Goal: Transaction & Acquisition: Purchase product/service

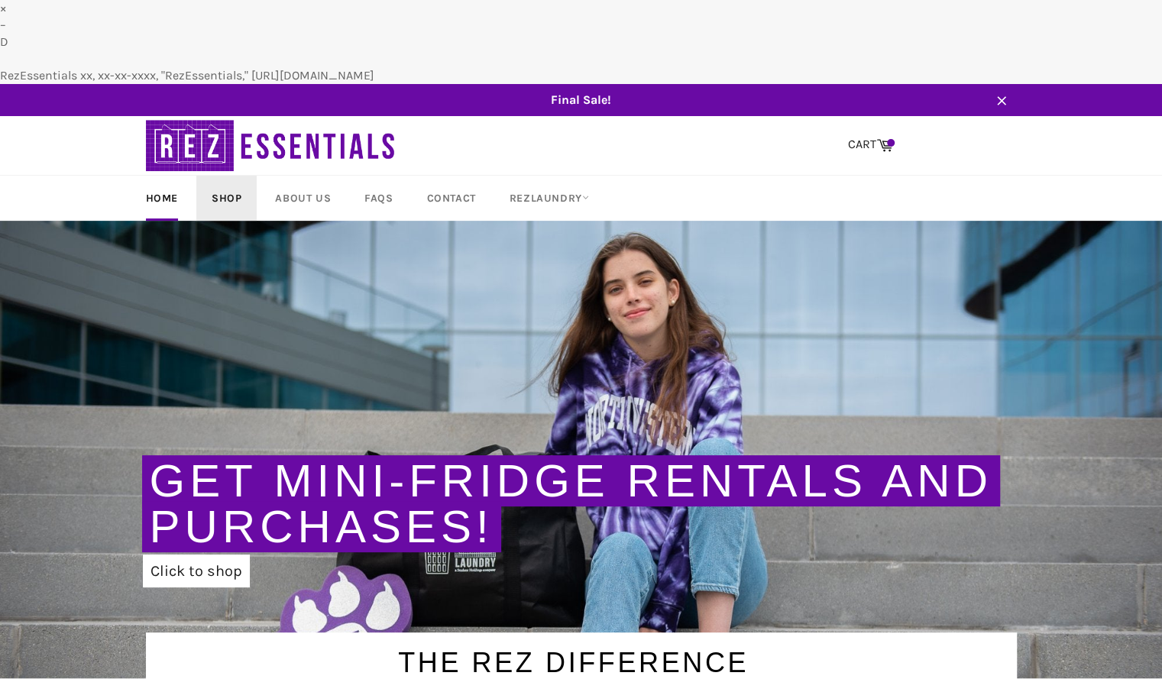
click at [229, 176] on link "Shop" at bounding box center [226, 198] width 60 height 45
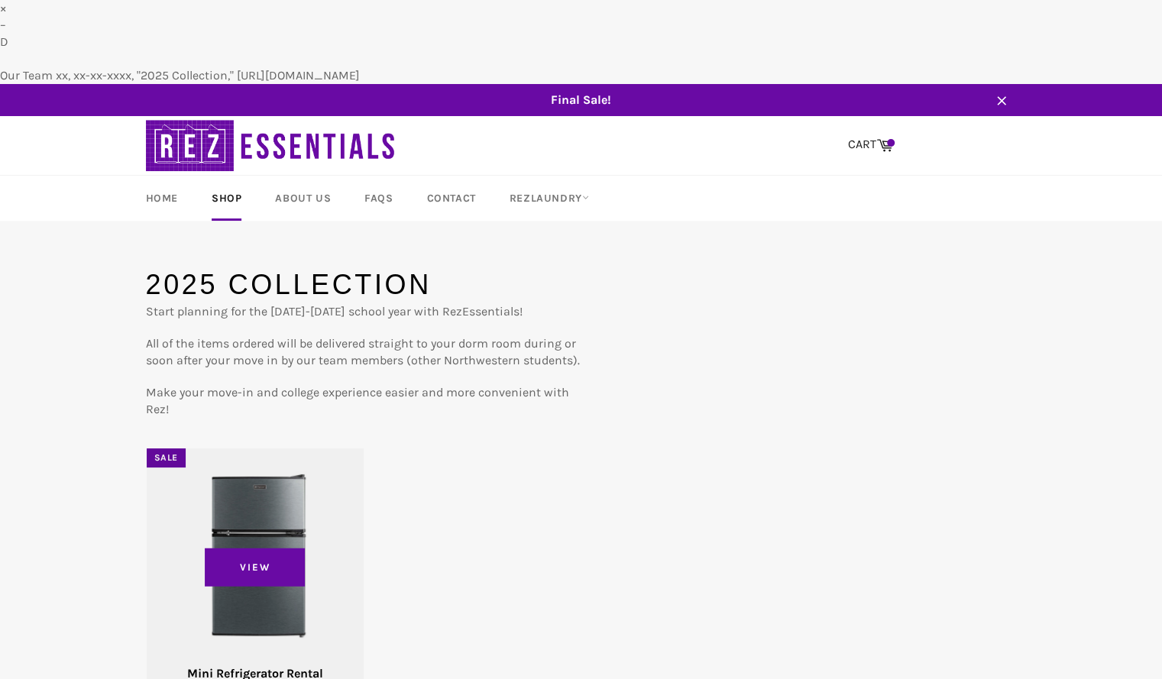
click at [310, 453] on div "View" at bounding box center [255, 581] width 217 height 264
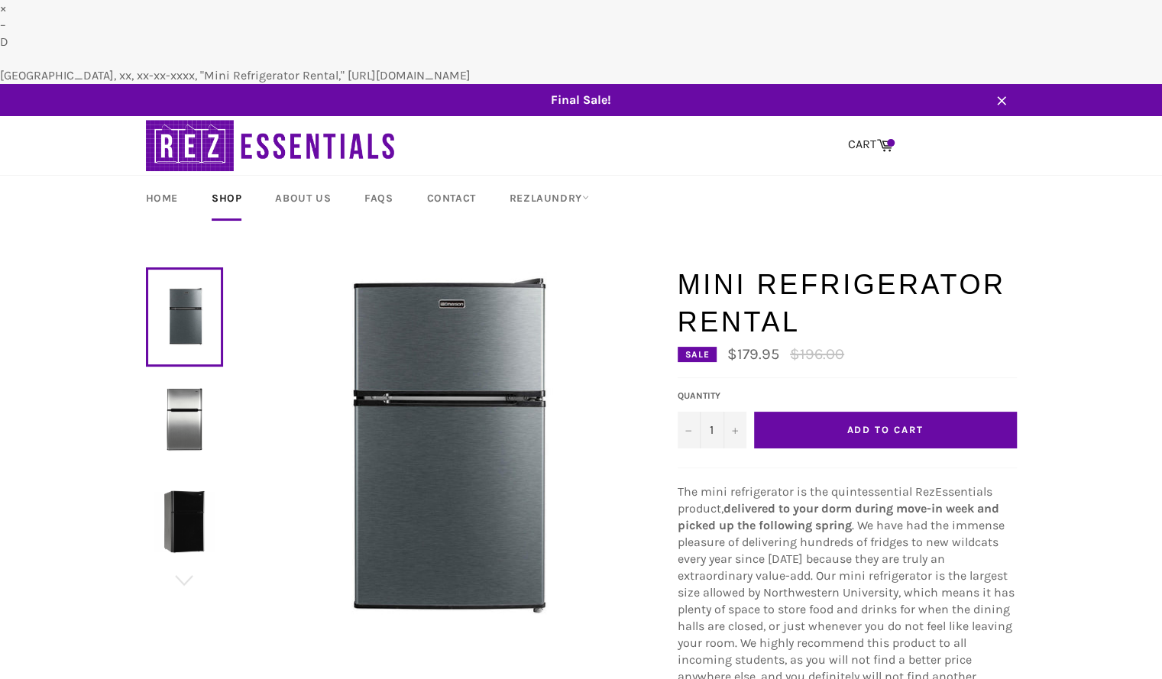
click at [852, 424] on span "Add to Cart" at bounding box center [885, 429] width 76 height 11
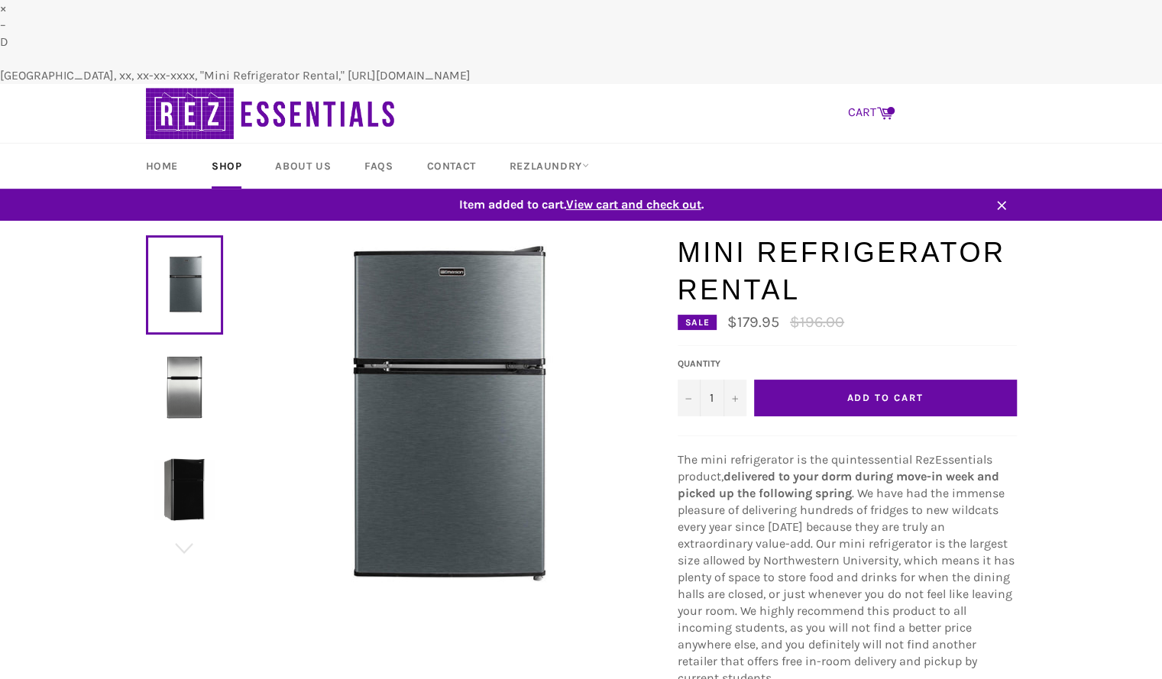
click at [858, 97] on link "CART Cart" at bounding box center [871, 113] width 60 height 32
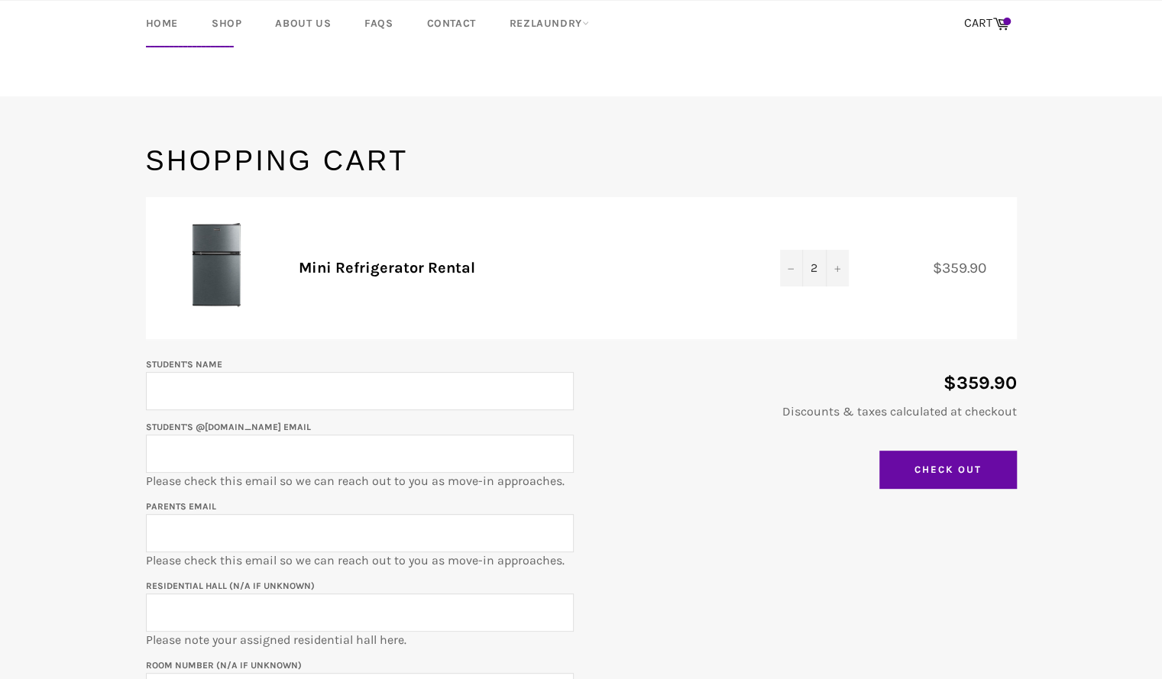
scroll to position [123, 0]
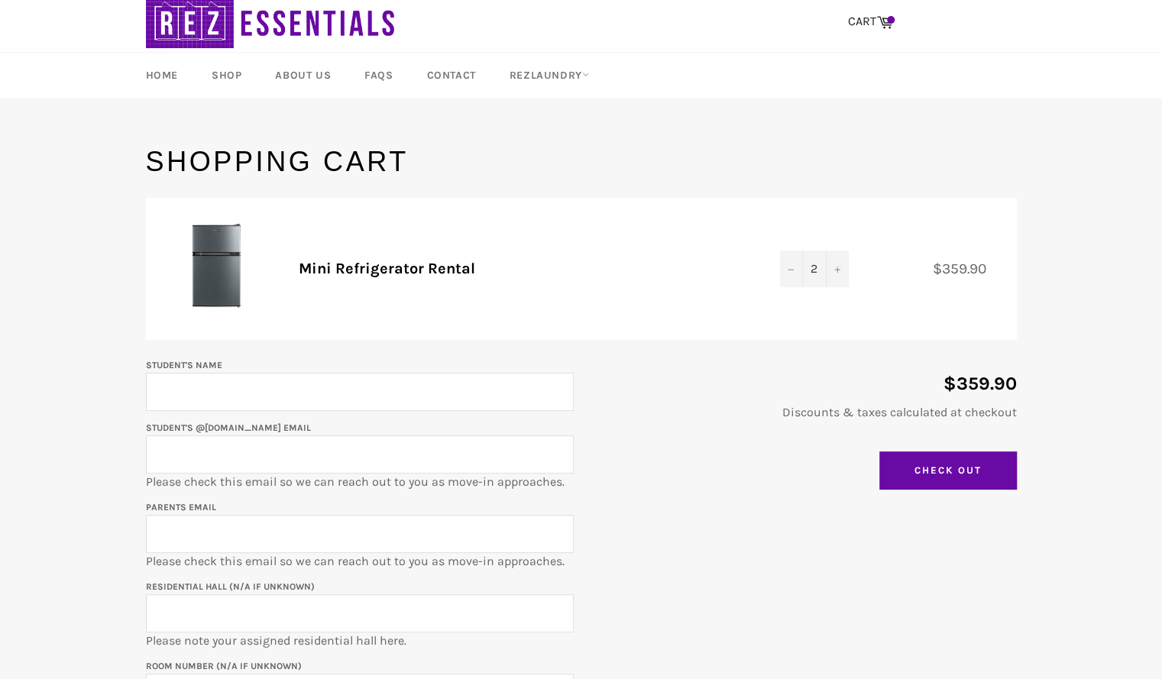
click at [466, 373] on input "Student's Name" at bounding box center [360, 392] width 428 height 38
type input "Ahsan Tahirkheli"
click at [499, 436] on input "Student's @u.northwestern.edu email" at bounding box center [360, 455] width 428 height 38
type input "ahsantahirkheli2028@u.northwestern.edu"
click at [791, 267] on icon "Decrease quantity" at bounding box center [791, 270] width 6 height 6
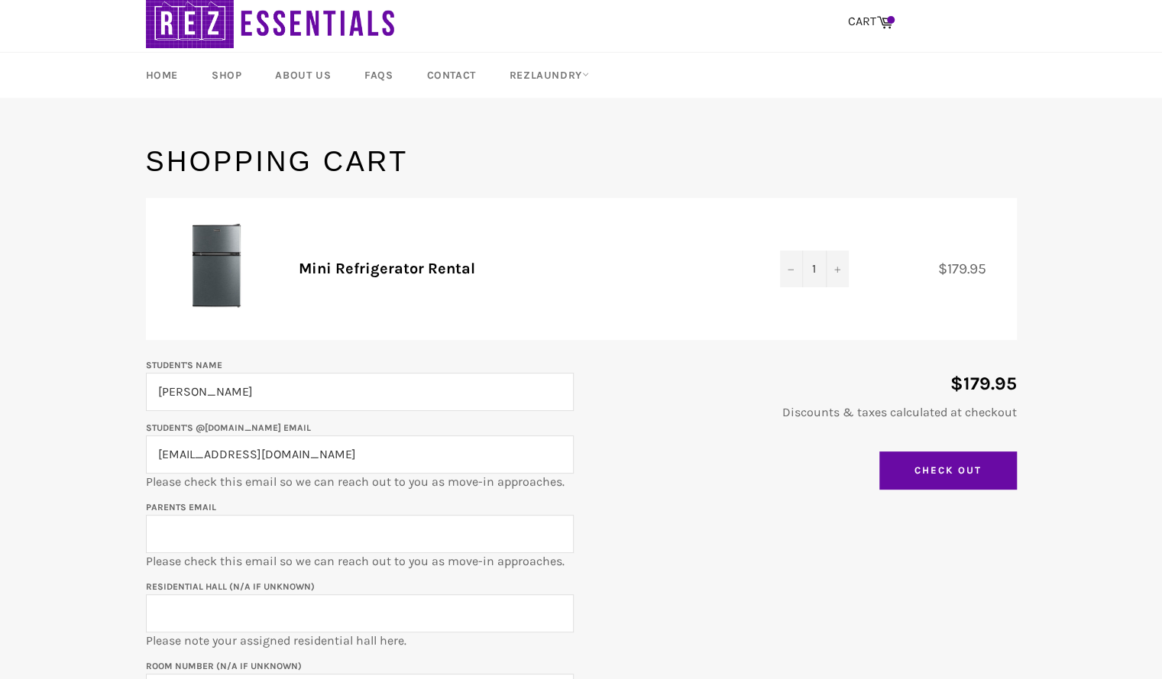
click at [795, 198] on form "Product Quantity Total Mini Refrigerator Rental Quantity 1 − + $179.95 Student'…" at bounding box center [581, 463] width 871 height 531
click at [813, 229] on td "Quantity 1 − +" at bounding box center [814, 269] width 99 height 143
click at [830, 251] on button "+" at bounding box center [837, 269] width 23 height 37
click at [794, 251] on button "−" at bounding box center [791, 269] width 23 height 37
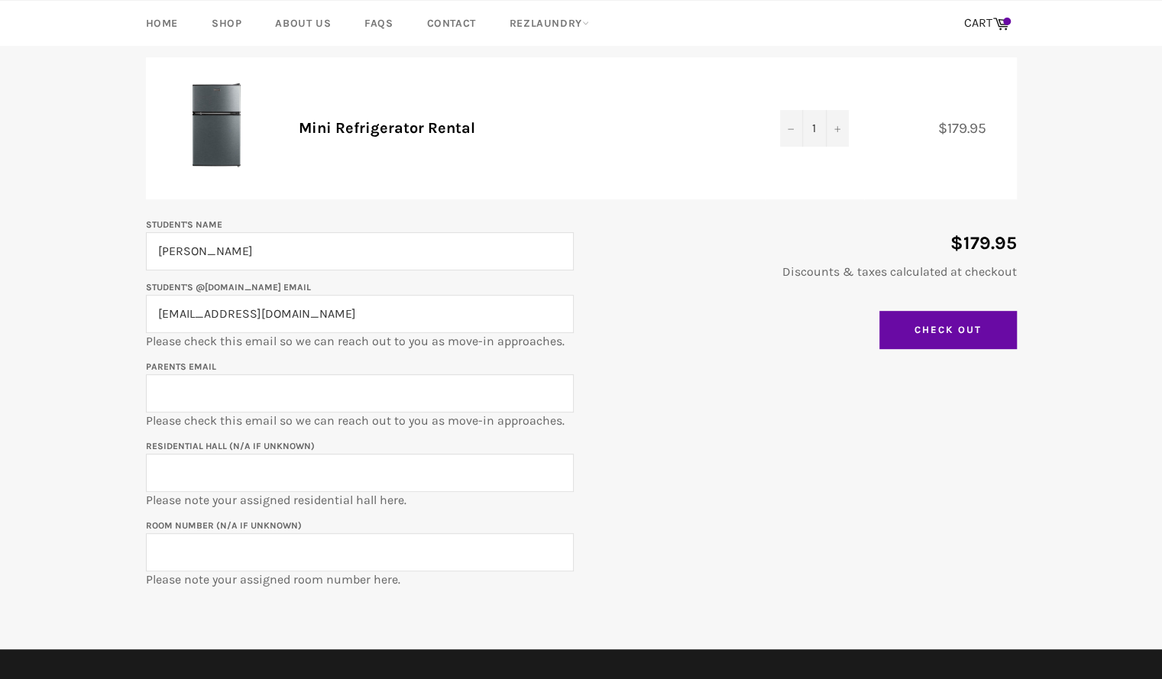
scroll to position [265, 0]
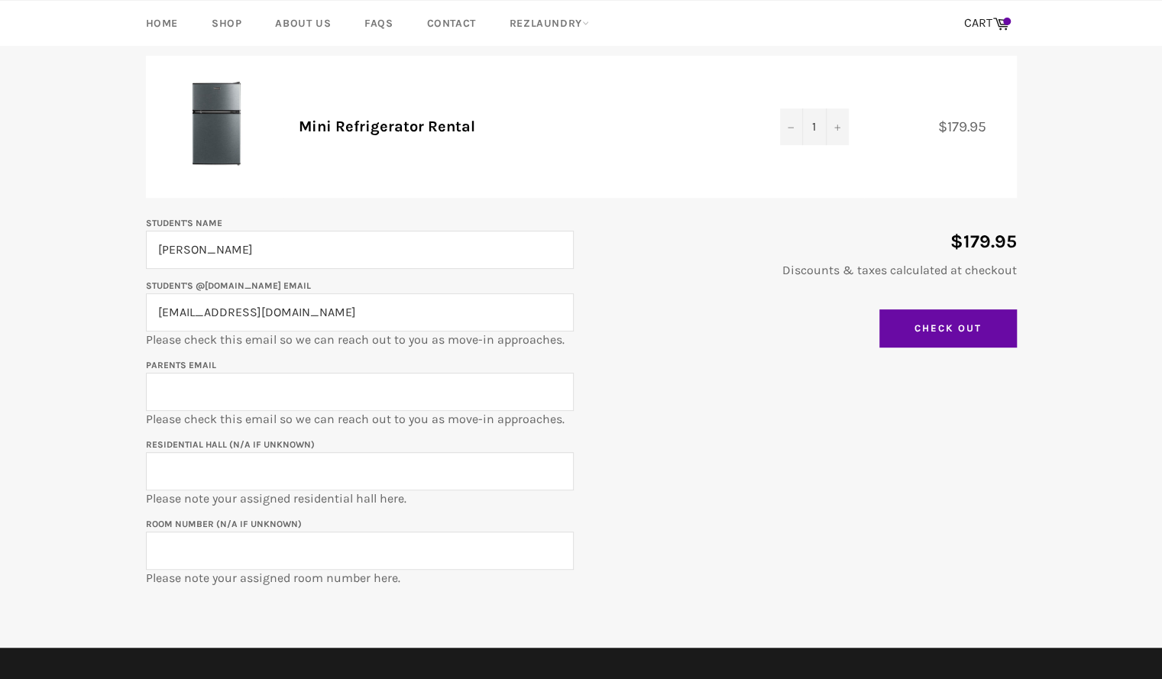
click at [370, 452] on input "Residential Hall (N/A if unknown)" at bounding box center [360, 471] width 428 height 38
type input "Schapiro Hall"
click at [341, 532] on input "Room Number (N/A if unknown)" at bounding box center [360, 551] width 428 height 38
paste input "560-213Aa"
type input "560-213Aa"
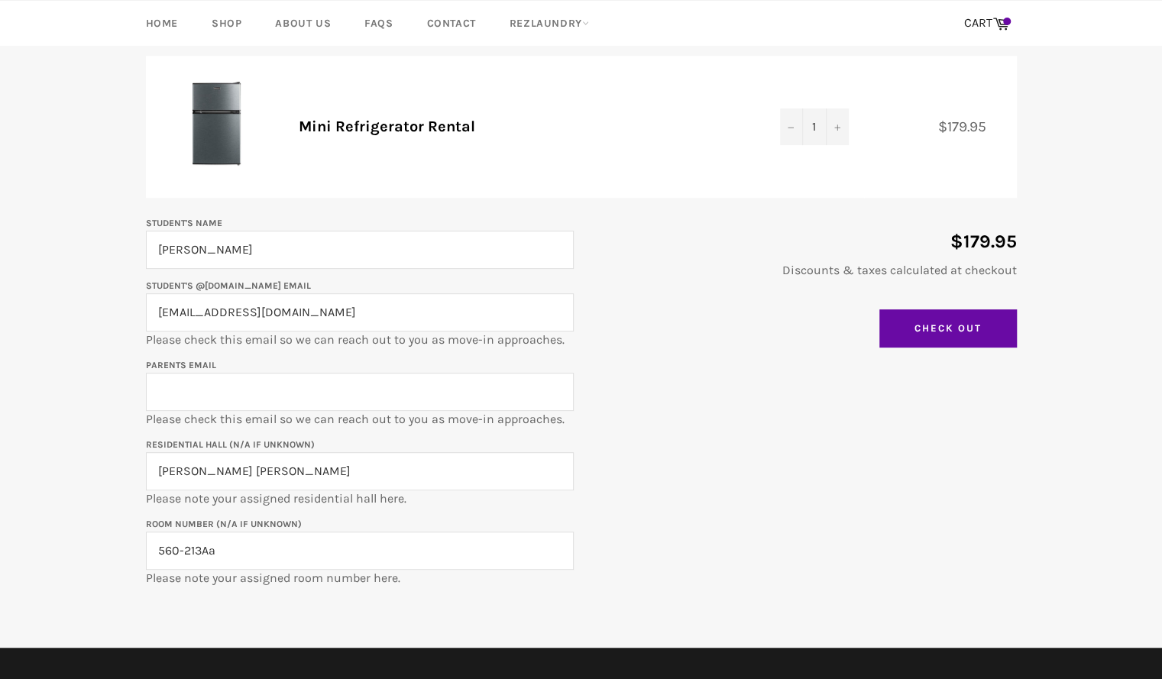
click at [297, 373] on input "Parents email" at bounding box center [360, 392] width 428 height 38
type input "aishasattar2000@yahoo.com"
click at [926, 309] on input "Check Out" at bounding box center [949, 328] width 138 height 38
